Goal: Task Accomplishment & Management: Use online tool/utility

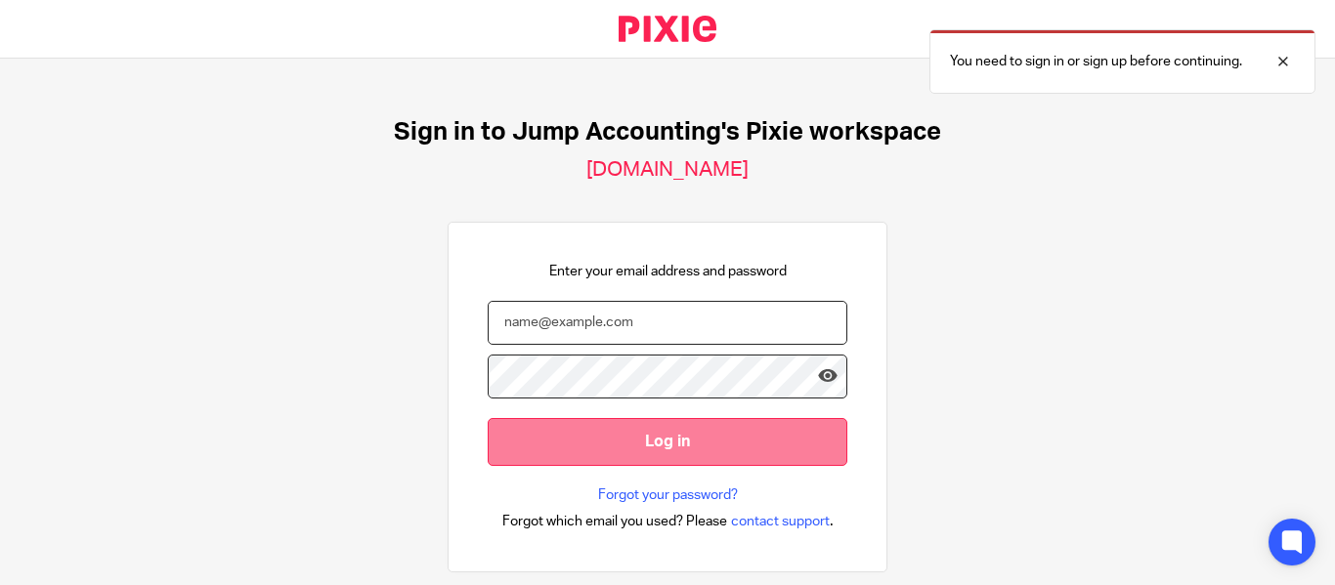
type input "[PERSON_NAME][EMAIL_ADDRESS][DOMAIN_NAME]"
click at [532, 447] on input "Log in" at bounding box center [668, 442] width 360 height 48
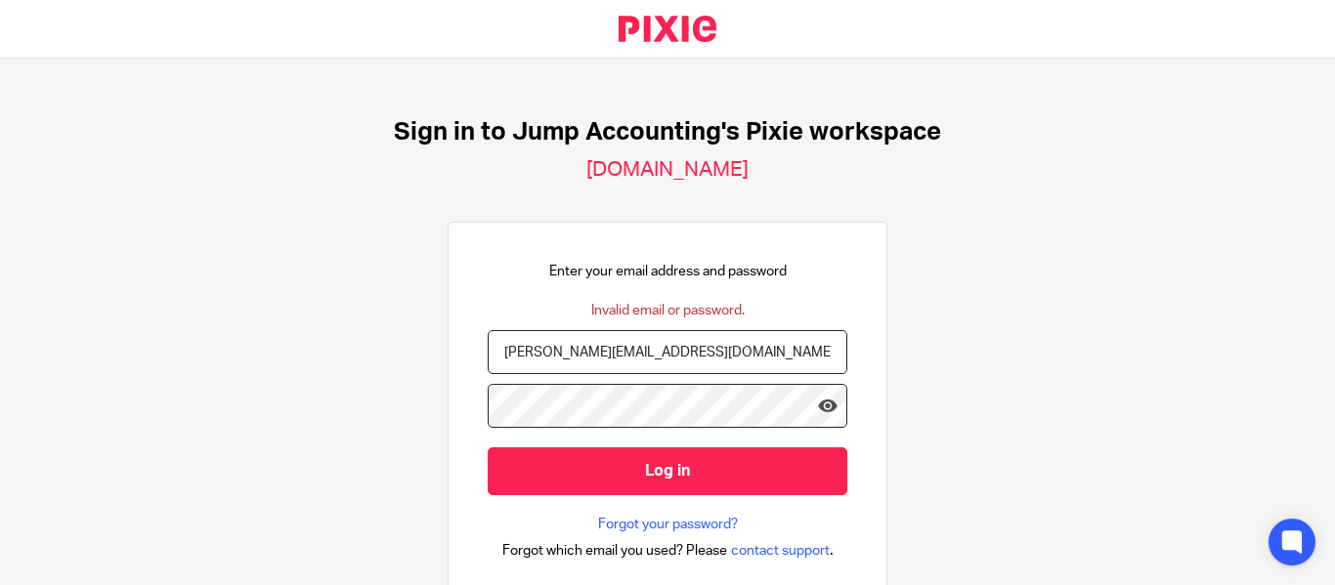
click at [532, 448] on input "Log in" at bounding box center [668, 472] width 360 height 48
drag, startPoint x: 565, startPoint y: 349, endPoint x: 588, endPoint y: 353, distance: 23.8
click at [588, 353] on input "[PERSON_NAME][EMAIL_ADDRESS][DOMAIN_NAME]" at bounding box center [668, 352] width 360 height 44
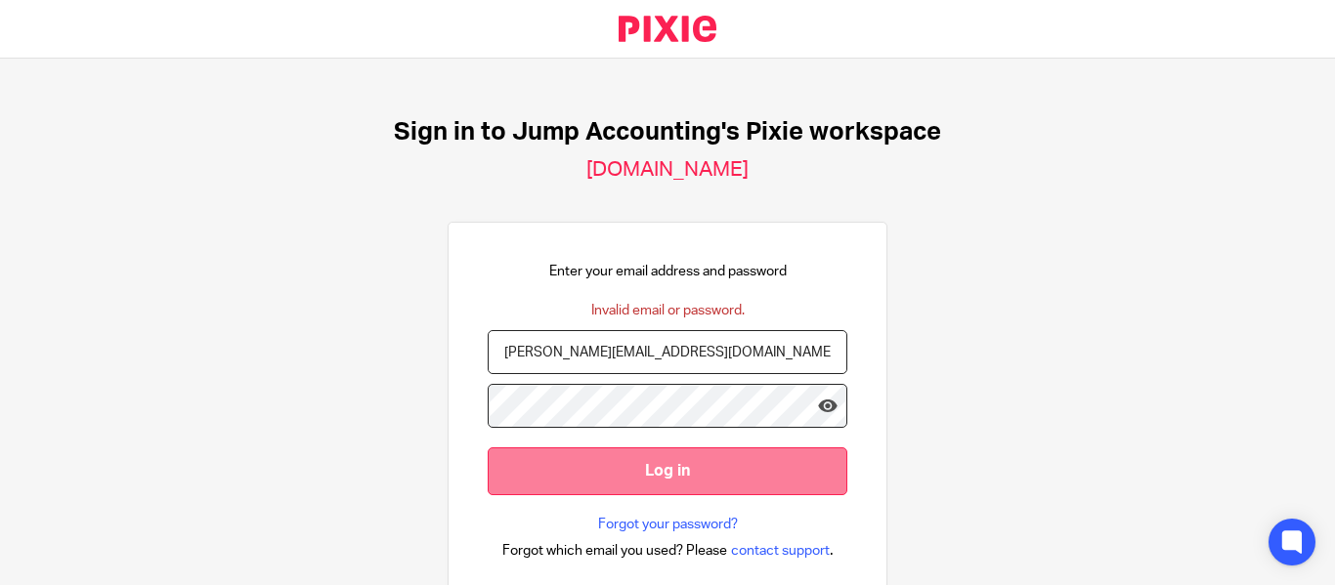
type input "santhosh@riseaccounting.co.uk"
click at [626, 475] on input "Log in" at bounding box center [668, 472] width 360 height 48
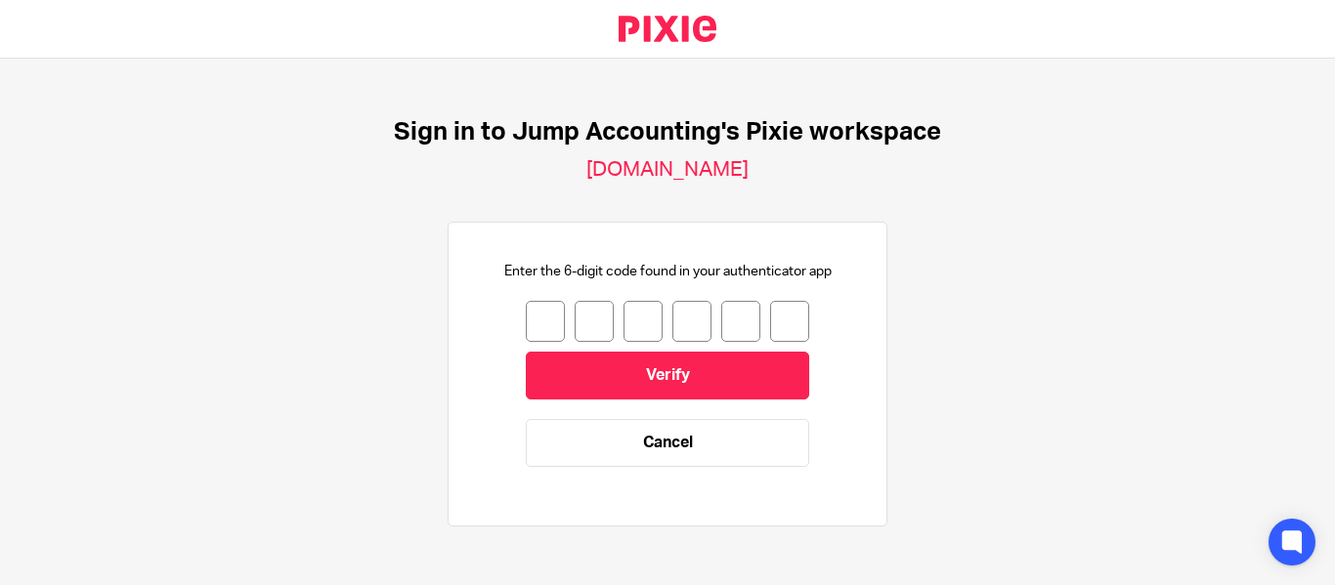
click at [536, 313] on input "number" at bounding box center [545, 321] width 39 height 41
type input "5"
type input "3"
type input "1"
type input "4"
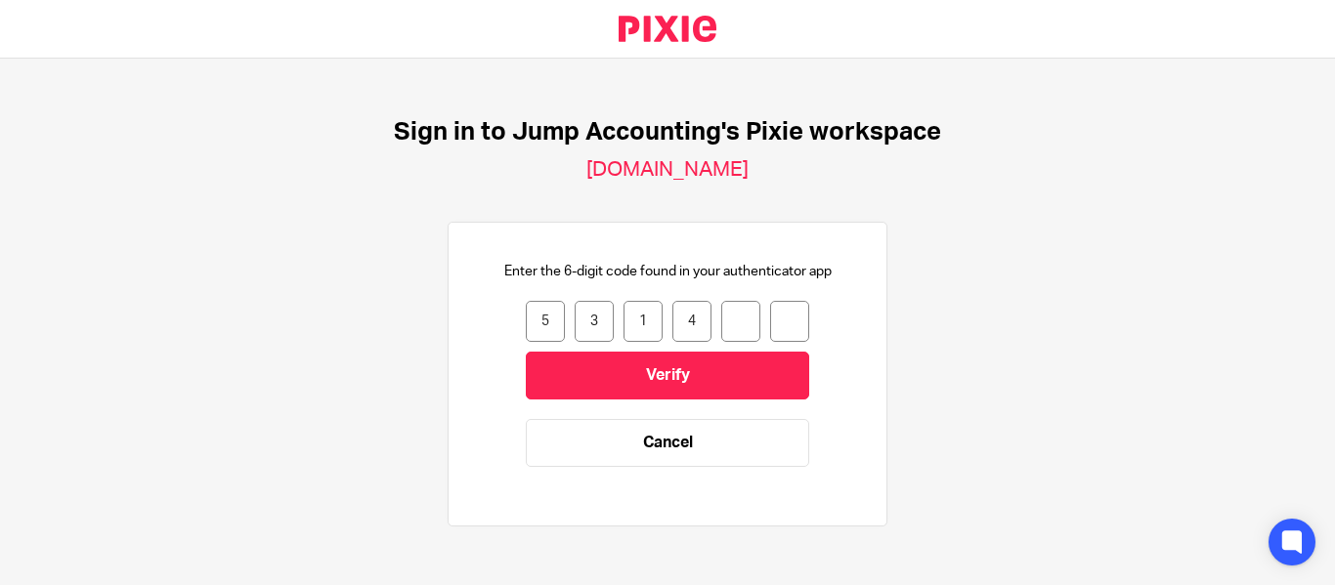
type input "0"
type input "5"
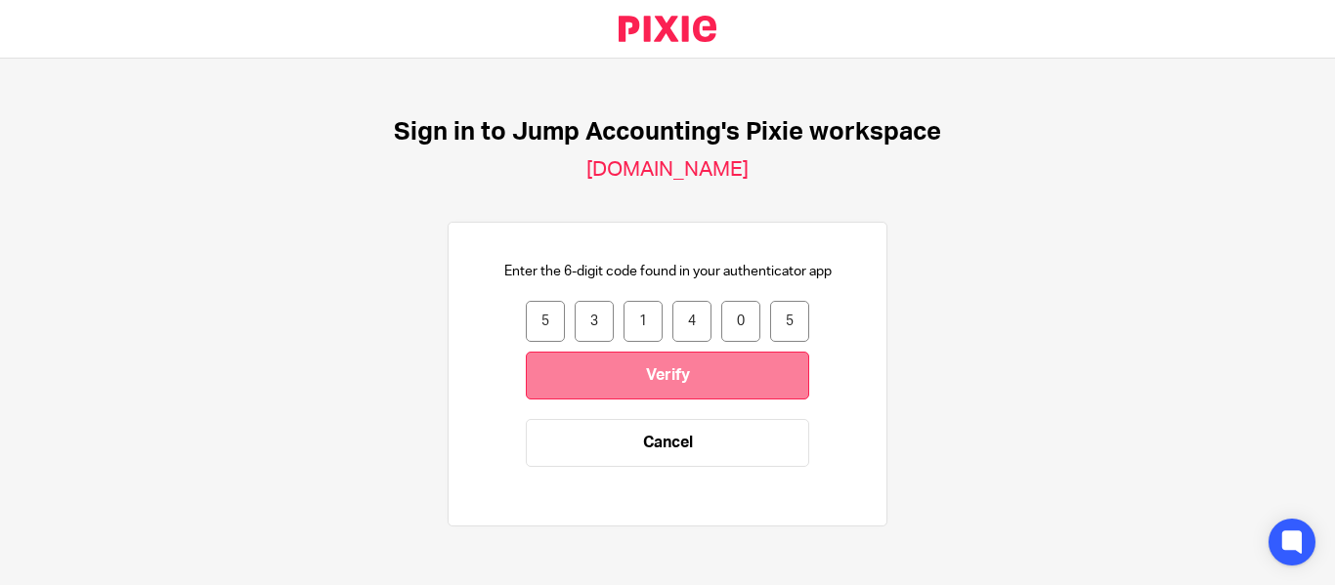
click at [681, 374] on input "Verify" at bounding box center [667, 376] width 283 height 48
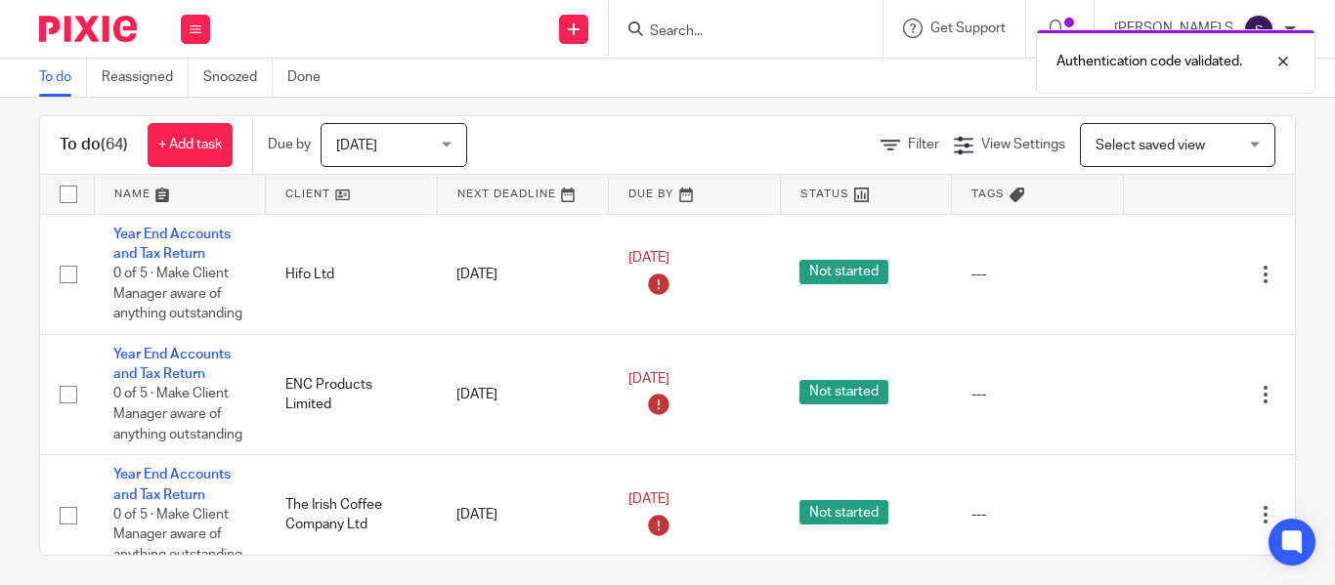
scroll to position [31, 0]
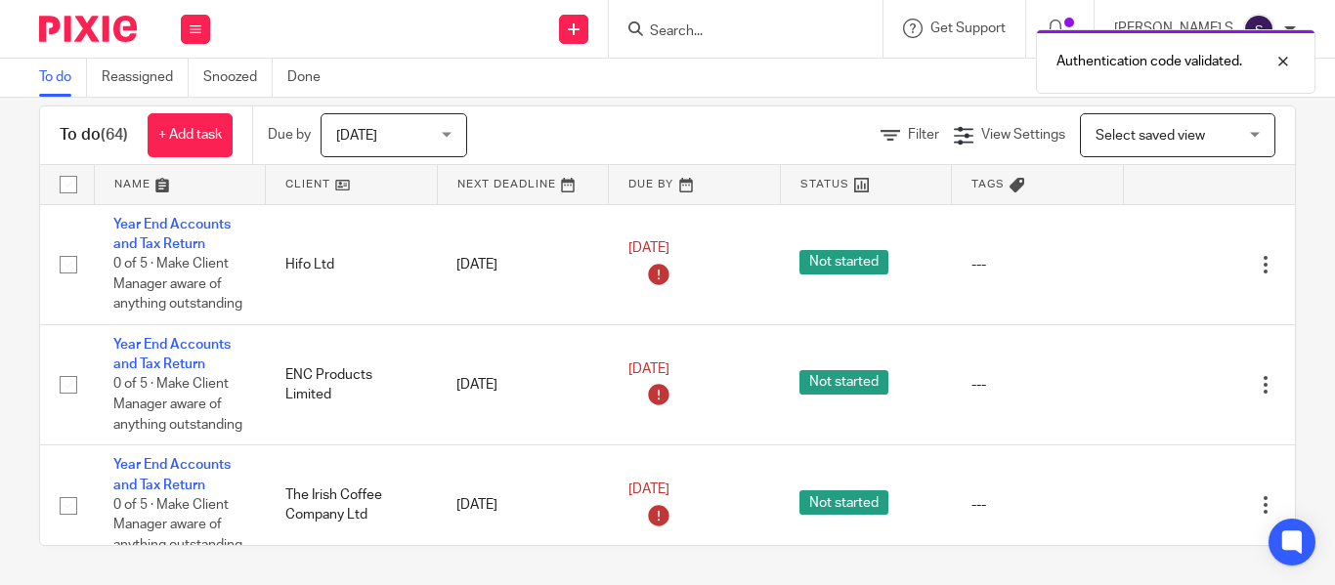
click at [821, 35] on div "Authentication code validated." at bounding box center [991, 57] width 648 height 74
click at [813, 30] on div "Authentication code validated." at bounding box center [991, 57] width 648 height 74
click at [880, 127] on div "Filter" at bounding box center [916, 135] width 73 height 21
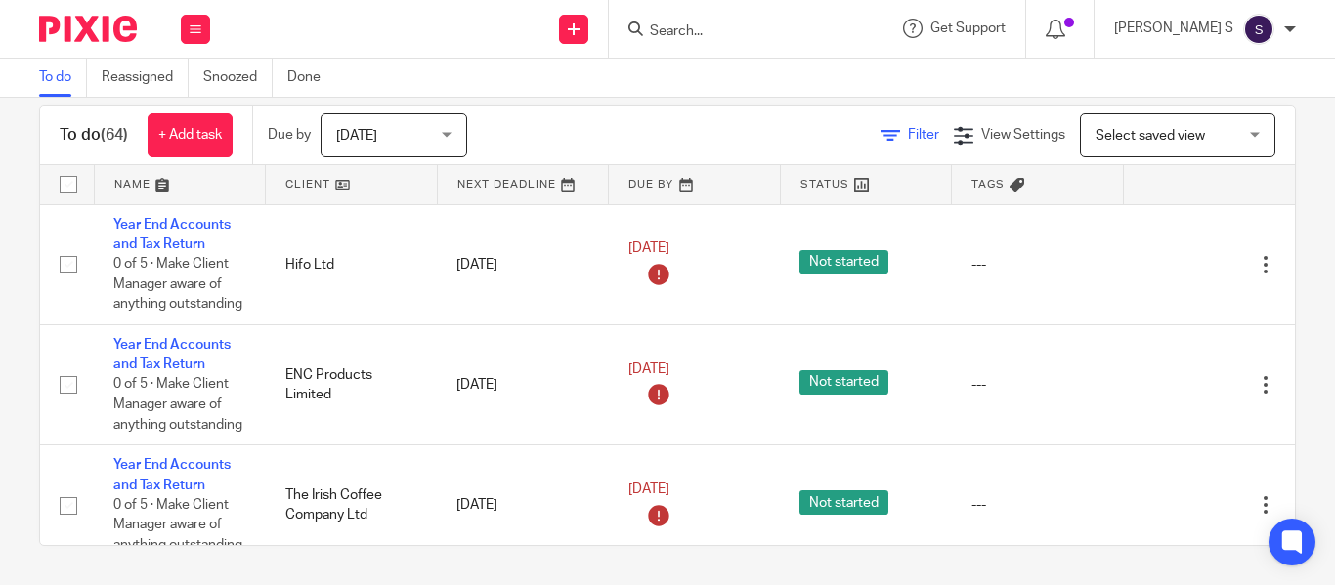
click at [880, 132] on link "Filter" at bounding box center [909, 135] width 59 height 14
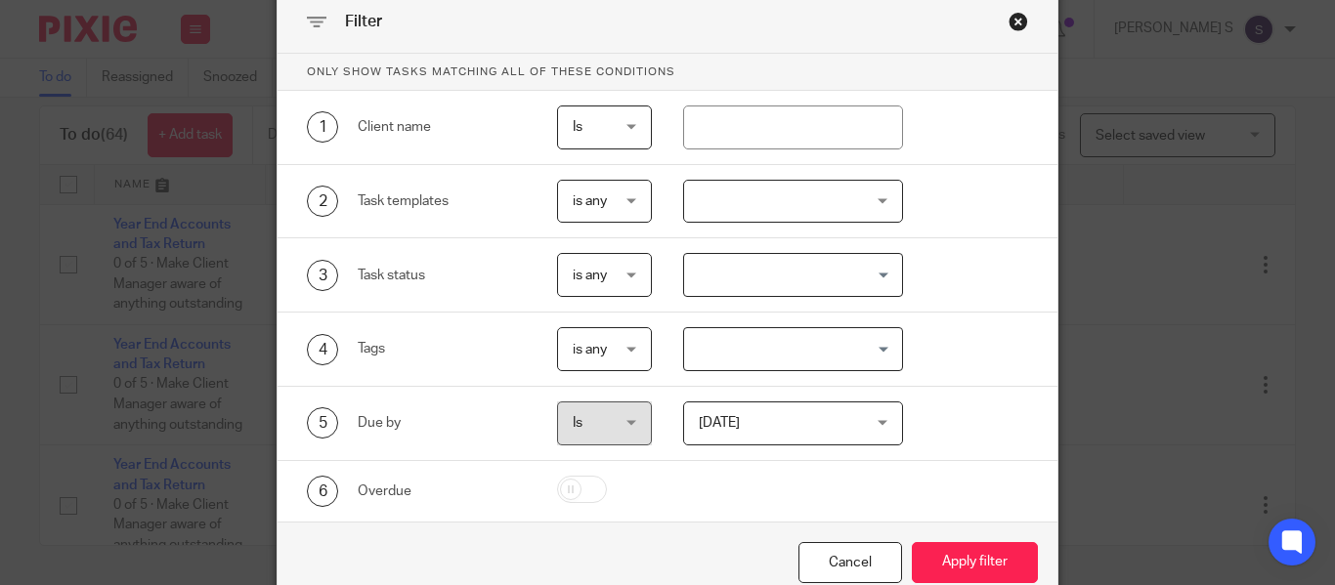
scroll to position [130, 0]
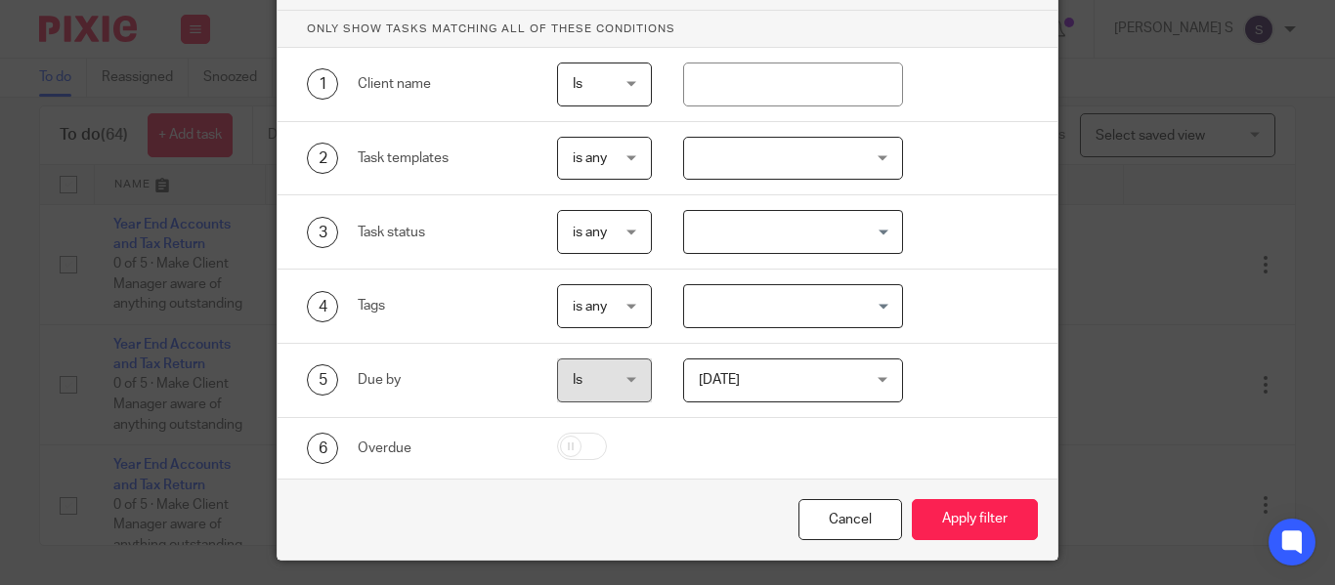
click at [761, 155] on div at bounding box center [793, 159] width 220 height 44
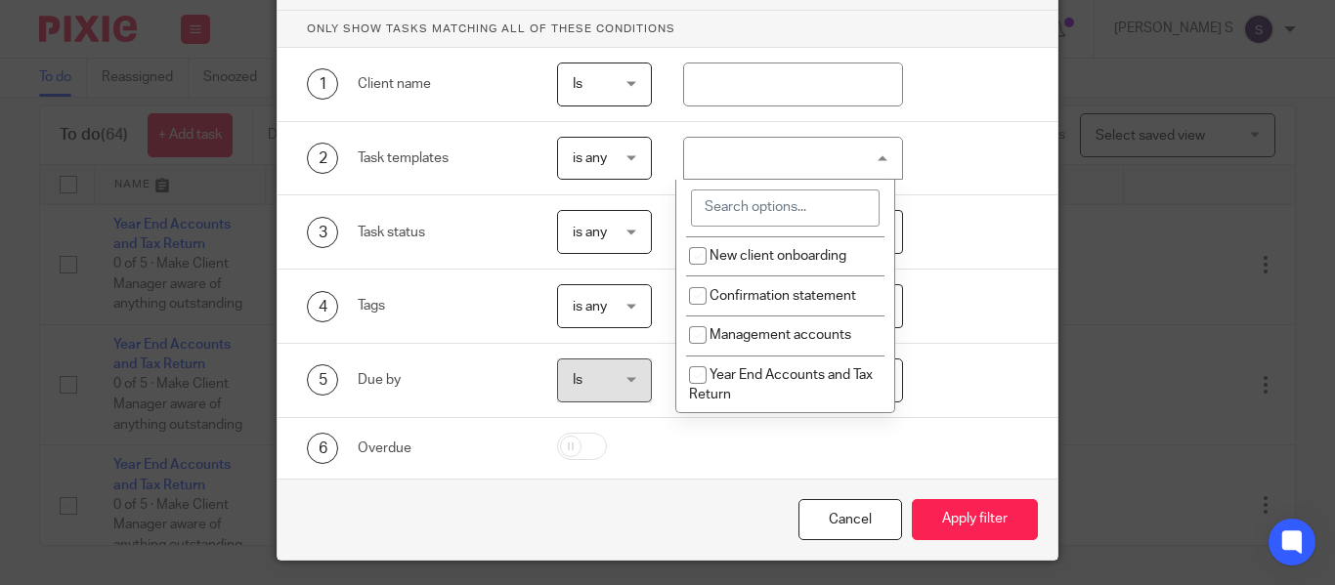
scroll to position [261, 0]
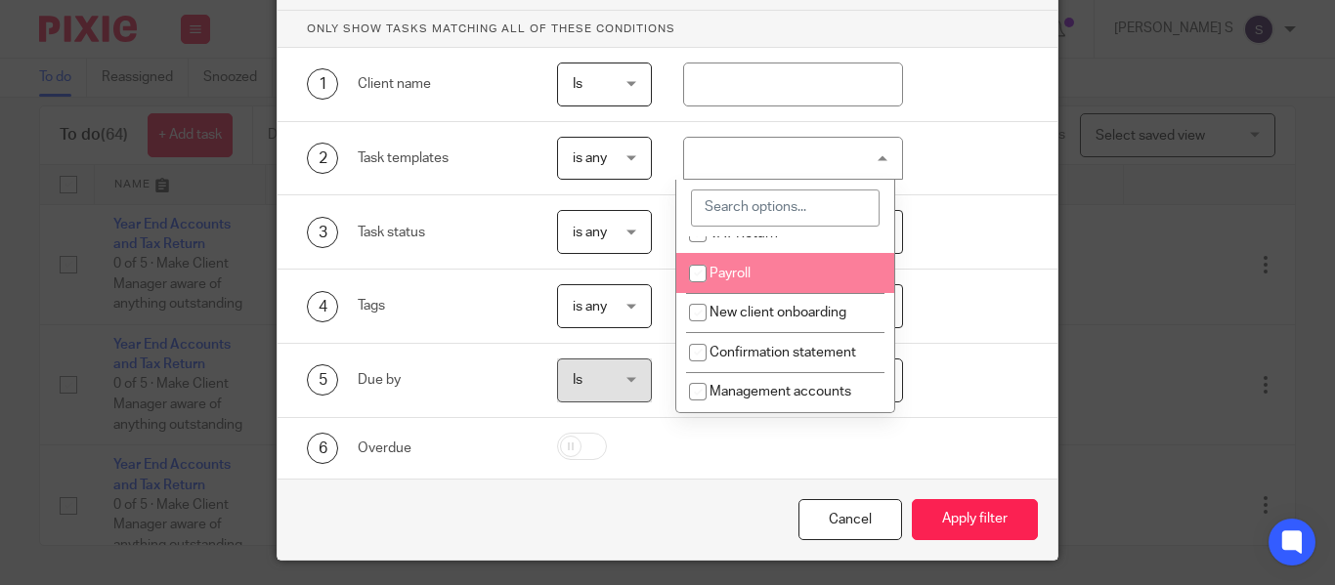
click at [753, 293] on li "Payroll" at bounding box center [785, 273] width 218 height 40
checkbox input "true"
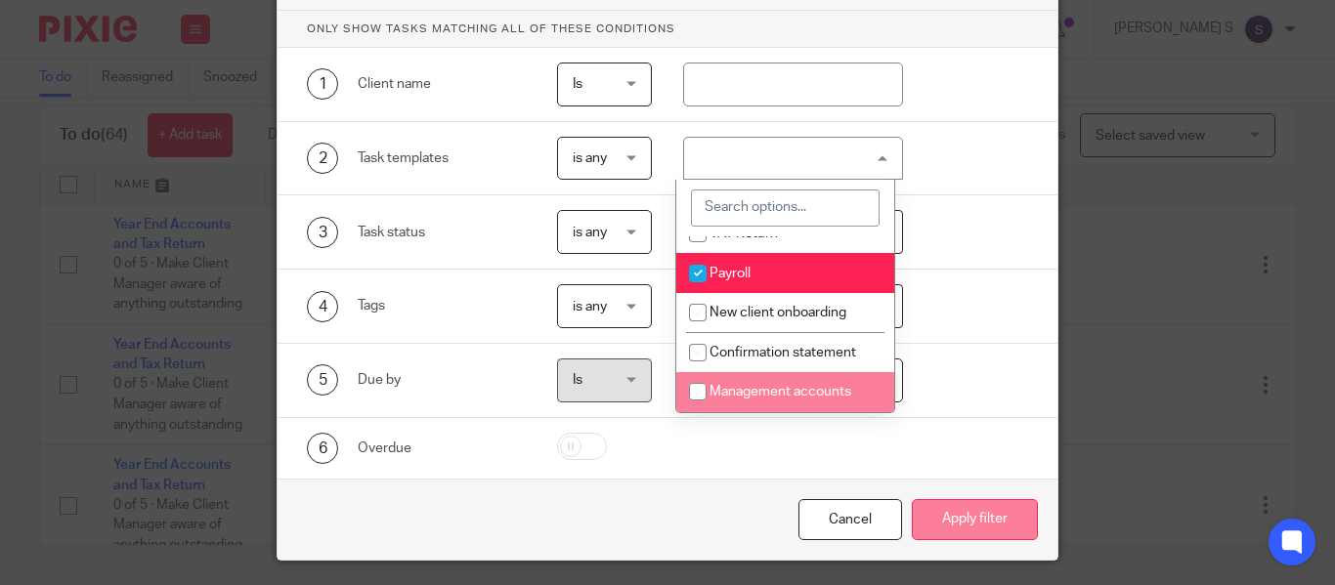
click at [918, 515] on button "Apply filter" at bounding box center [975, 520] width 126 height 42
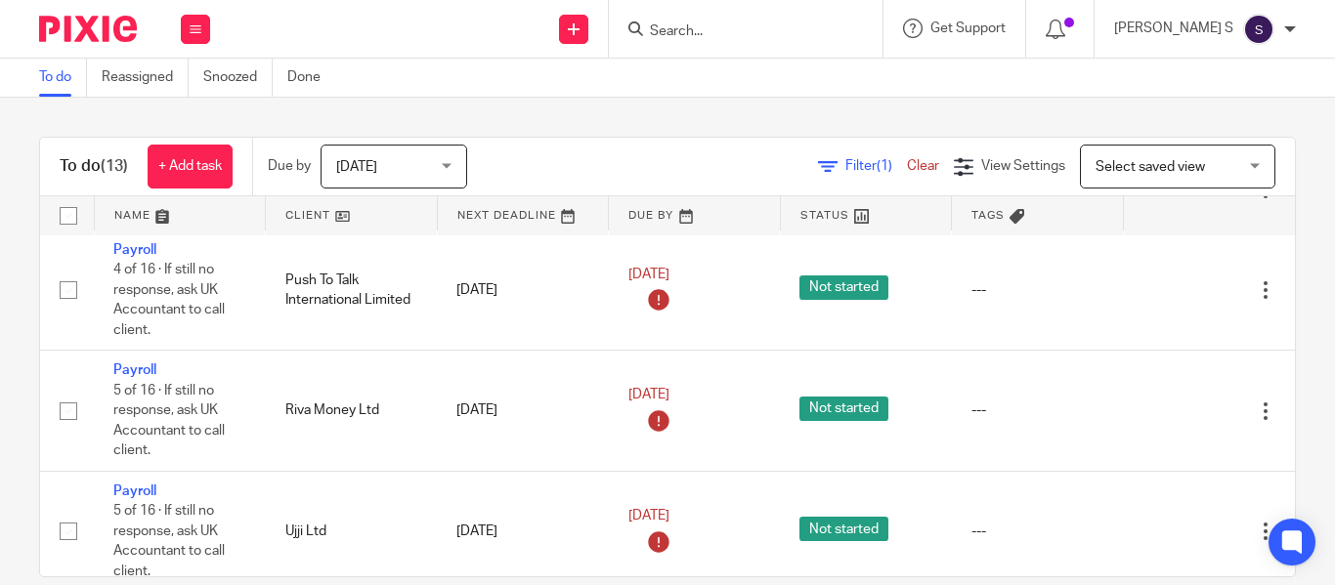
scroll to position [311, 0]
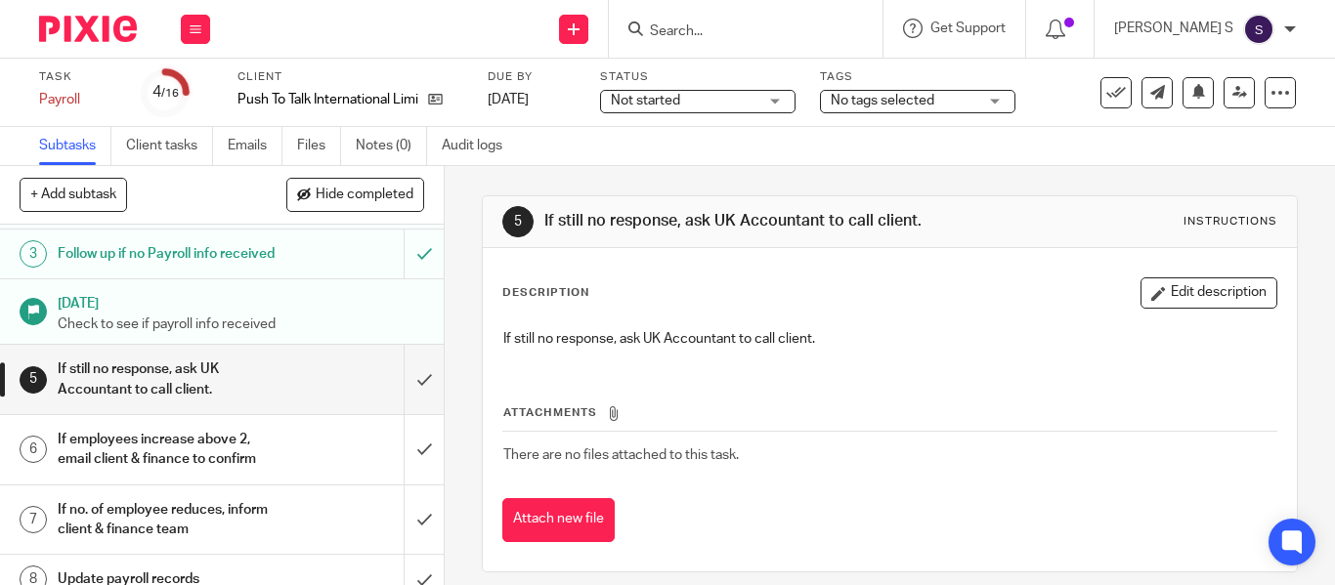
scroll to position [261, 0]
